Goal: Find specific page/section: Find specific page/section

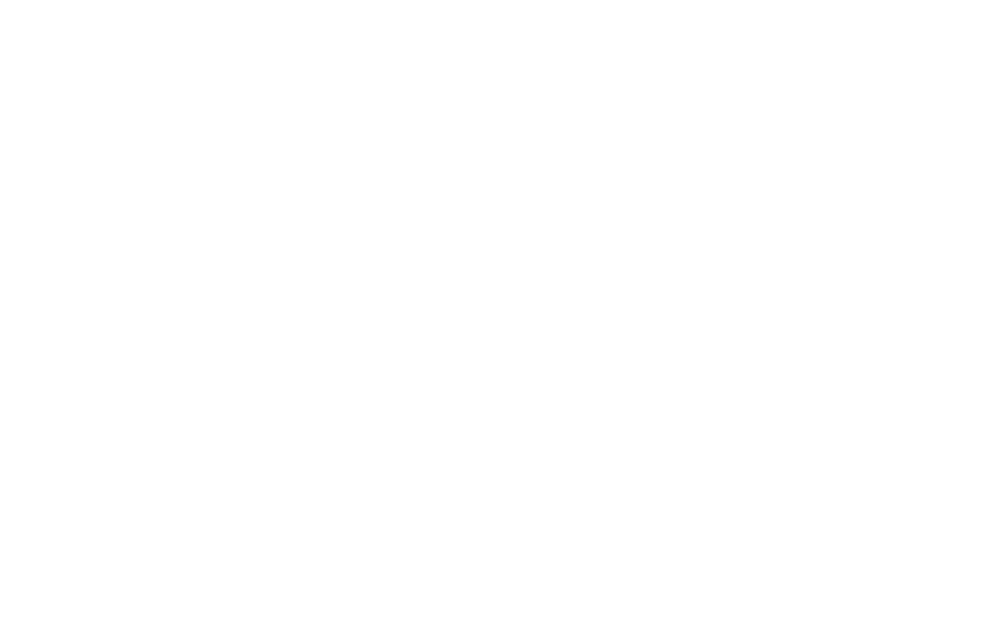
scroll to position [1116, 0]
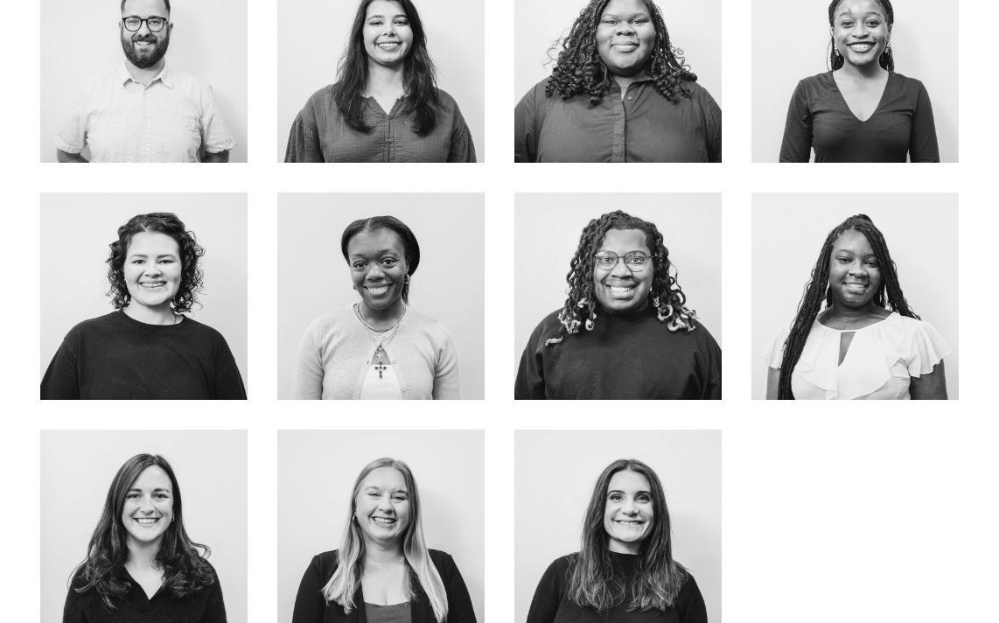
click at [150, 318] on link "ABOUT Me" at bounding box center [143, 331] width 139 height 46
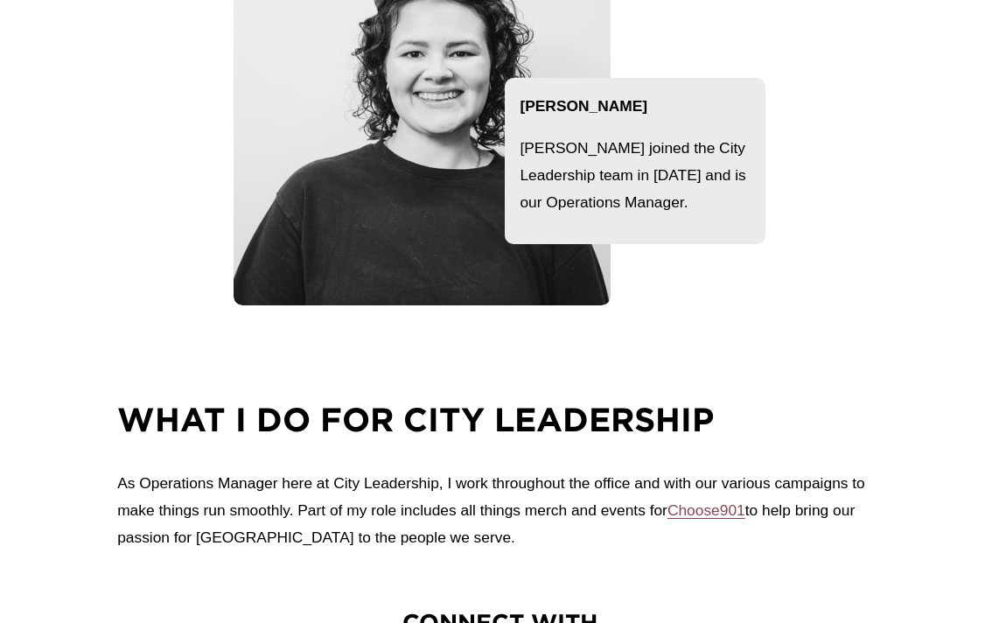
scroll to position [115, 0]
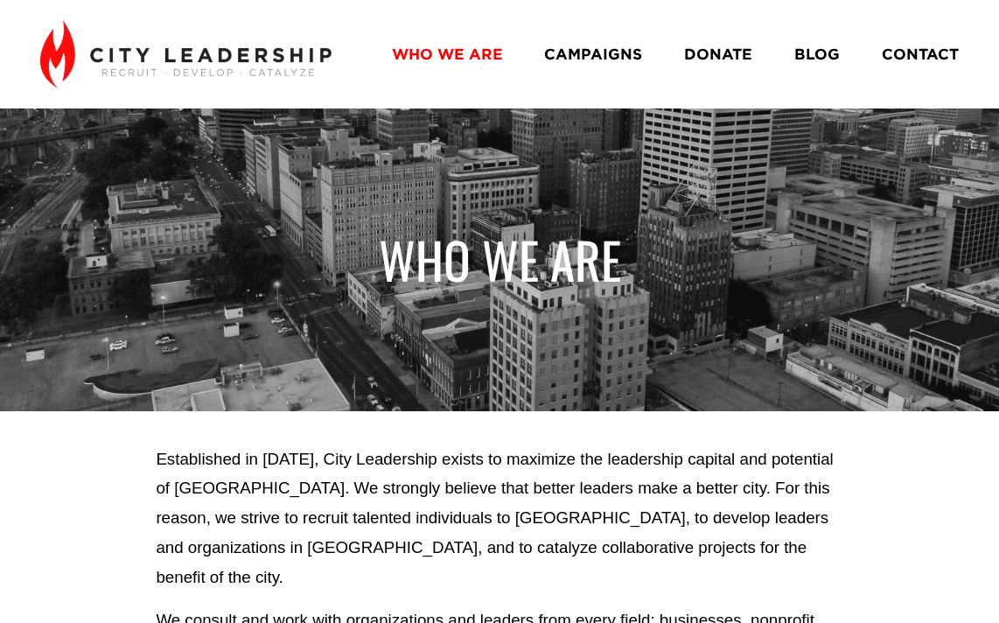
scroll to position [1116, 0]
